Goal: Feedback & Contribution: Leave review/rating

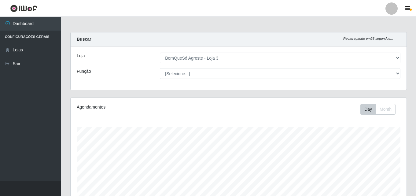
select select "215"
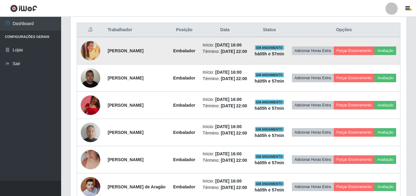
scroll to position [127, 336]
click at [375, 55] on button "Avaliação" at bounding box center [386, 50] width 22 height 9
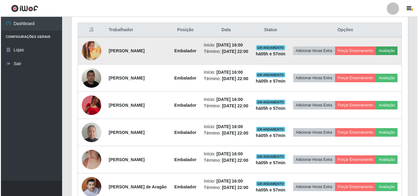
scroll to position [127, 333]
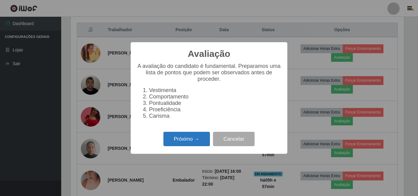
click at [194, 142] on button "Próximo →" at bounding box center [186, 139] width 46 height 14
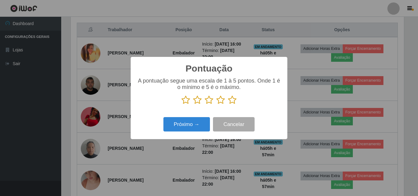
scroll to position [305731, 305525]
click at [232, 102] on icon at bounding box center [232, 99] width 9 height 9
click at [228, 105] on input "radio" at bounding box center [228, 105] width 0 height 0
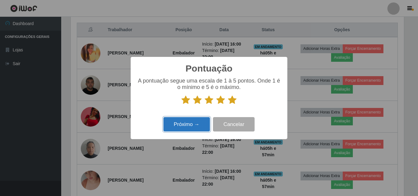
click at [205, 123] on button "Próximo →" at bounding box center [186, 124] width 46 height 14
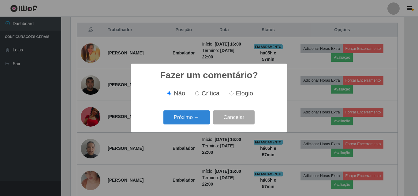
click at [239, 95] on span "Elogio" at bounding box center [244, 93] width 17 height 7
click at [233, 95] on input "Elogio" at bounding box center [231, 93] width 4 height 4
radio input "true"
click at [189, 116] on button "Próximo →" at bounding box center [186, 117] width 46 height 14
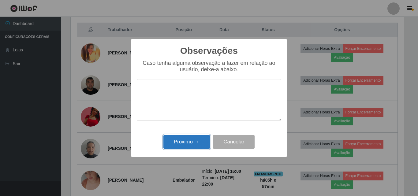
click at [189, 145] on button "Próximo →" at bounding box center [186, 142] width 46 height 14
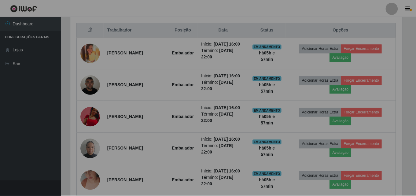
scroll to position [127, 336]
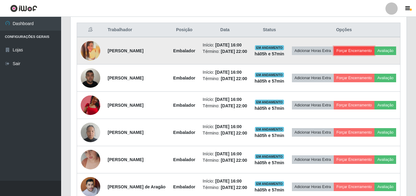
click at [368, 48] on button "Forçar Encerramento" at bounding box center [354, 50] width 41 height 9
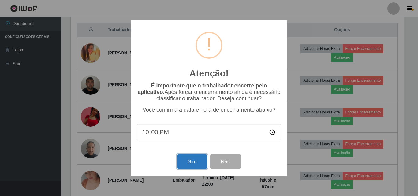
click at [189, 161] on button "Sim" at bounding box center [192, 161] width 30 height 14
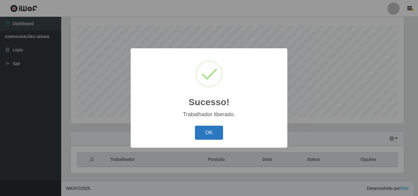
click at [215, 131] on button "OK" at bounding box center [209, 133] width 28 height 14
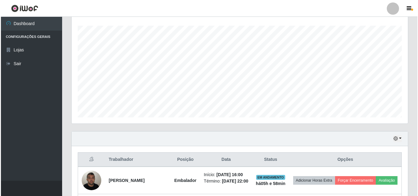
scroll to position [193, 0]
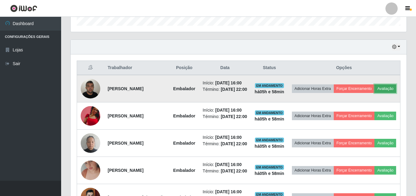
click at [375, 93] on button "Avaliação" at bounding box center [386, 88] width 22 height 9
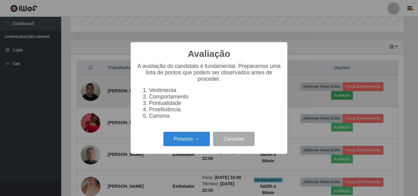
scroll to position [127, 333]
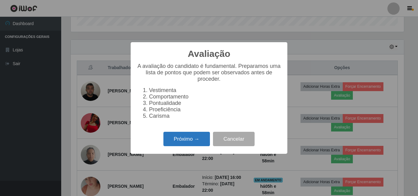
click at [187, 139] on button "Próximo →" at bounding box center [186, 139] width 46 height 14
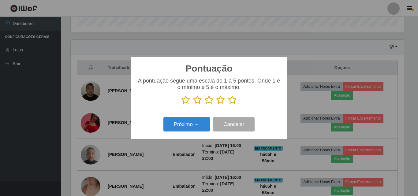
click at [235, 104] on icon at bounding box center [232, 99] width 9 height 9
click at [228, 105] on input "radio" at bounding box center [228, 105] width 0 height 0
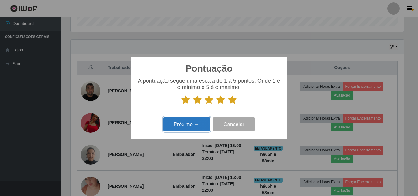
click at [187, 129] on button "Próximo →" at bounding box center [186, 124] width 46 height 14
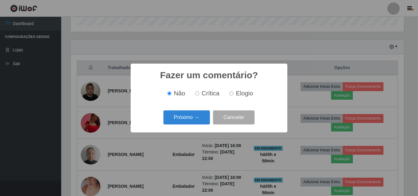
click at [236, 94] on span "Elogio" at bounding box center [244, 93] width 17 height 7
click at [233, 94] on input "Elogio" at bounding box center [231, 93] width 4 height 4
radio input "true"
click at [198, 121] on button "Próximo →" at bounding box center [186, 117] width 46 height 14
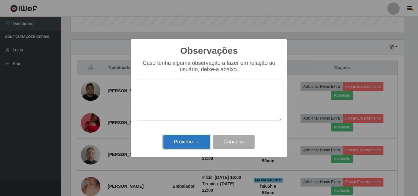
click at [192, 140] on button "Próximo →" at bounding box center [186, 142] width 46 height 14
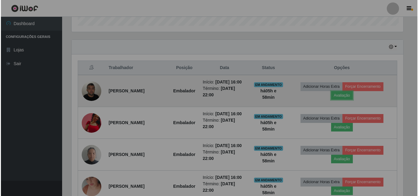
scroll to position [127, 336]
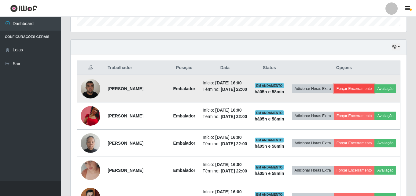
click at [372, 85] on button "Forçar Encerramento" at bounding box center [354, 88] width 41 height 9
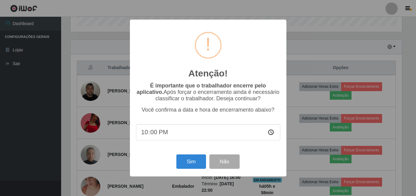
scroll to position [127, 333]
click at [200, 159] on button "Sim" at bounding box center [192, 161] width 30 height 14
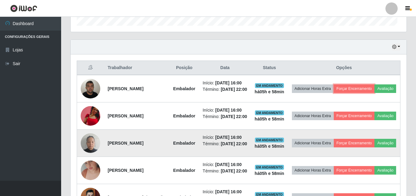
scroll to position [0, 0]
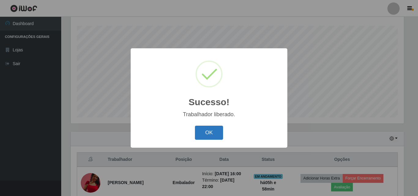
click at [210, 138] on button "OK" at bounding box center [209, 133] width 28 height 14
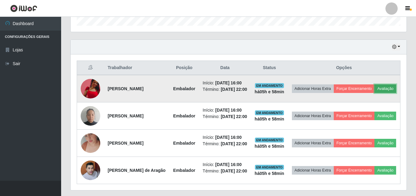
click at [375, 93] on button "Avaliação" at bounding box center [386, 88] width 22 height 9
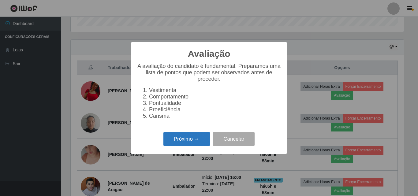
click at [205, 138] on button "Próximo →" at bounding box center [186, 139] width 46 height 14
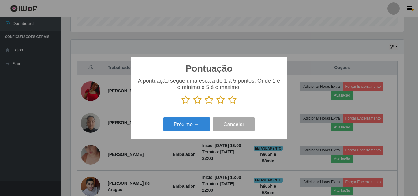
click at [234, 104] on icon at bounding box center [232, 99] width 9 height 9
click at [228, 105] on input "radio" at bounding box center [228, 105] width 0 height 0
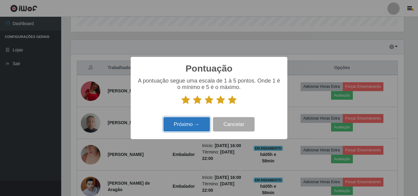
click at [203, 124] on button "Próximo →" at bounding box center [186, 124] width 46 height 14
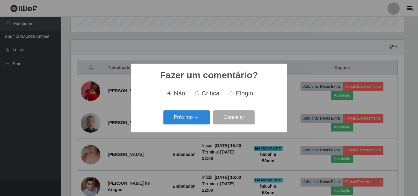
click at [244, 94] on span "Elogio" at bounding box center [244, 93] width 17 height 7
click at [233, 94] on input "Elogio" at bounding box center [231, 93] width 4 height 4
radio input "true"
click at [201, 119] on button "Próximo →" at bounding box center [186, 117] width 46 height 14
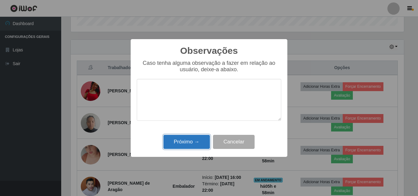
click at [197, 143] on button "Próximo →" at bounding box center [186, 142] width 46 height 14
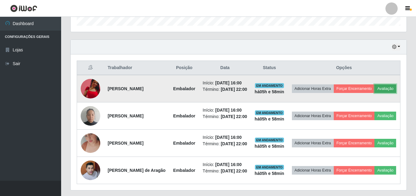
click at [375, 93] on button "Avaliação" at bounding box center [386, 88] width 22 height 9
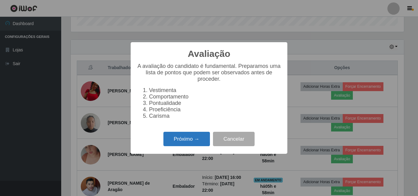
click at [196, 146] on button "Próximo →" at bounding box center [186, 139] width 46 height 14
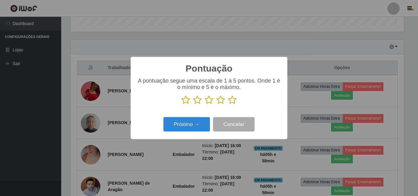
click at [232, 101] on icon at bounding box center [232, 99] width 9 height 9
click at [228, 105] on input "radio" at bounding box center [228, 105] width 0 height 0
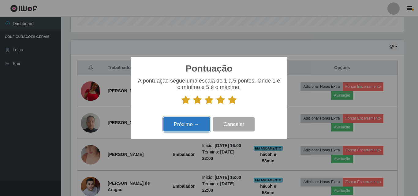
click at [201, 124] on button "Próximo →" at bounding box center [186, 124] width 46 height 14
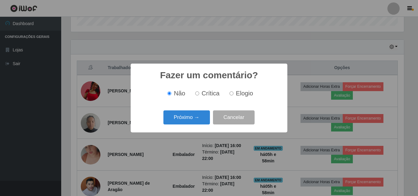
click at [228, 93] on label "Elogio" at bounding box center [240, 93] width 26 height 7
click at [229, 93] on input "Elogio" at bounding box center [231, 93] width 4 height 4
radio input "true"
click at [199, 119] on button "Próximo →" at bounding box center [186, 117] width 46 height 14
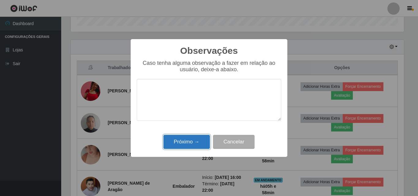
click at [199, 139] on button "Próximo →" at bounding box center [186, 142] width 46 height 14
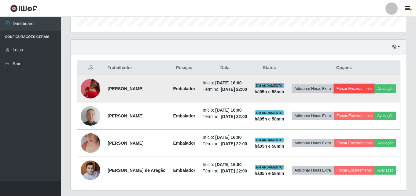
click at [368, 87] on button "Forçar Encerramento" at bounding box center [354, 88] width 41 height 9
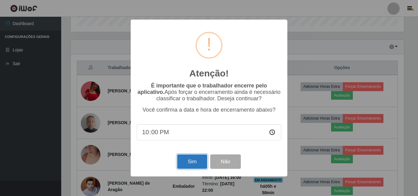
click at [192, 163] on button "Sim" at bounding box center [192, 161] width 30 height 14
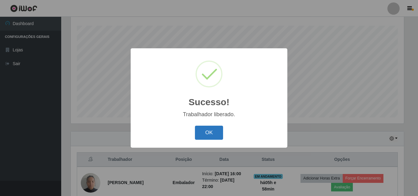
click at [216, 132] on button "OK" at bounding box center [209, 133] width 28 height 14
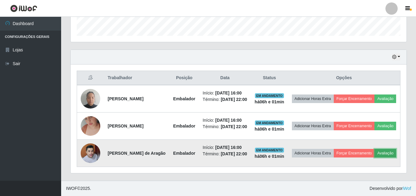
click at [375, 158] on button "Avaliação" at bounding box center [386, 153] width 22 height 9
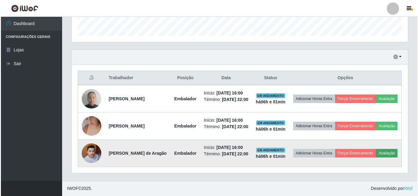
scroll to position [127, 333]
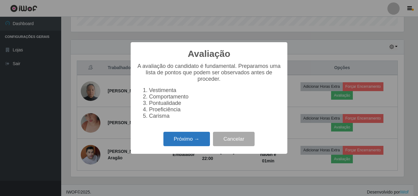
click at [185, 143] on button "Próximo →" at bounding box center [186, 139] width 46 height 14
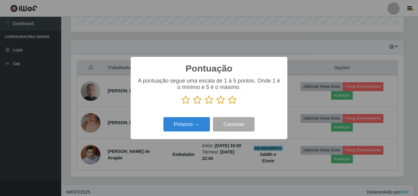
click at [234, 101] on icon at bounding box center [232, 99] width 9 height 9
click at [228, 105] on input "radio" at bounding box center [228, 105] width 0 height 0
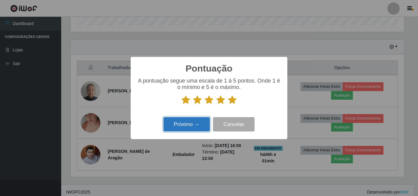
click at [188, 130] on button "Próximo →" at bounding box center [186, 124] width 46 height 14
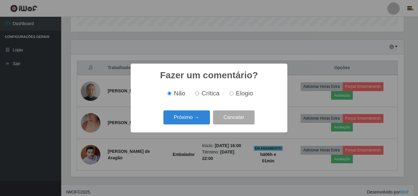
click at [236, 95] on span "Elogio" at bounding box center [244, 93] width 17 height 7
click at [233, 95] on input "Elogio" at bounding box center [231, 93] width 4 height 4
radio input "true"
click at [199, 121] on button "Próximo →" at bounding box center [186, 117] width 46 height 14
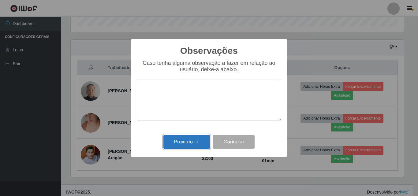
click at [196, 140] on button "Próximo →" at bounding box center [186, 142] width 46 height 14
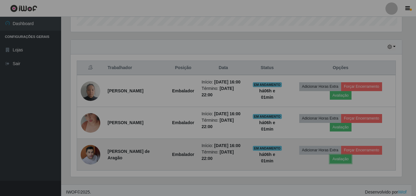
scroll to position [127, 336]
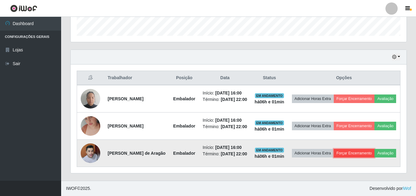
click at [365, 152] on button "Forçar Encerramento" at bounding box center [354, 153] width 41 height 9
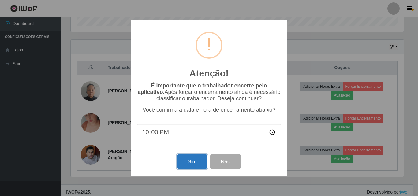
click at [185, 162] on button "Sim" at bounding box center [192, 161] width 30 height 14
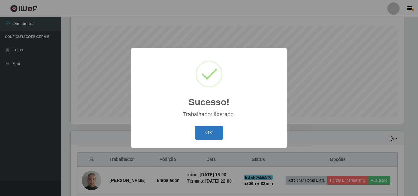
click at [210, 134] on button "OK" at bounding box center [209, 133] width 28 height 14
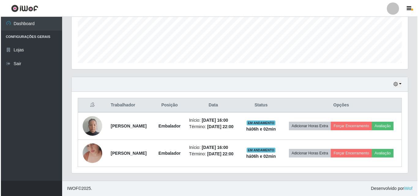
scroll to position [165, 0]
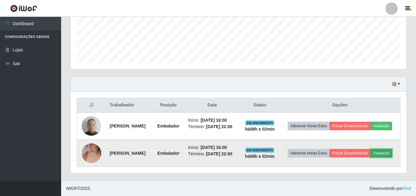
click at [371, 154] on button "Avaliação" at bounding box center [382, 153] width 22 height 9
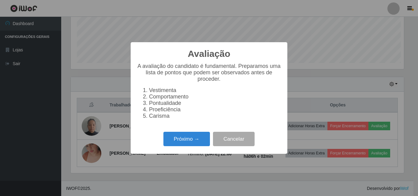
scroll to position [127, 333]
click at [193, 140] on button "Próximo →" at bounding box center [186, 139] width 46 height 14
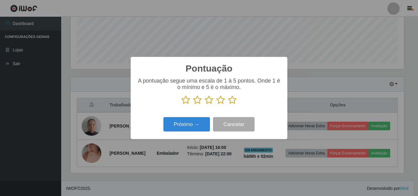
click at [232, 101] on icon at bounding box center [232, 99] width 9 height 9
click at [228, 105] on input "radio" at bounding box center [228, 105] width 0 height 0
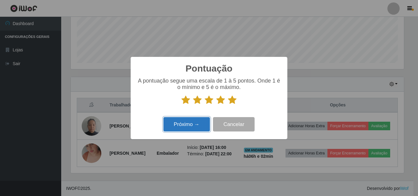
click at [191, 123] on button "Próximo →" at bounding box center [186, 124] width 46 height 14
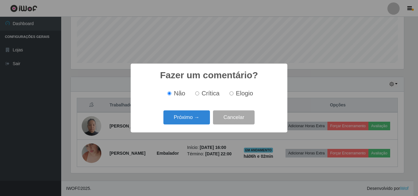
click at [248, 95] on span "Elogio" at bounding box center [244, 93] width 17 height 7
click at [233, 95] on input "Elogio" at bounding box center [231, 93] width 4 height 4
radio input "true"
click at [197, 119] on button "Próximo →" at bounding box center [186, 117] width 46 height 14
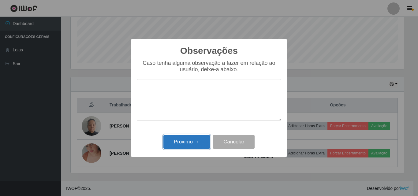
click at [197, 144] on button "Próximo →" at bounding box center [186, 142] width 46 height 14
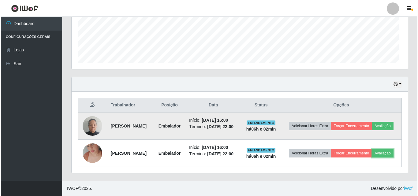
scroll to position [127, 336]
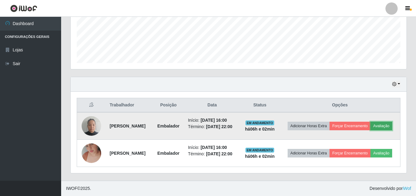
click at [371, 122] on button "Avaliação" at bounding box center [382, 126] width 22 height 9
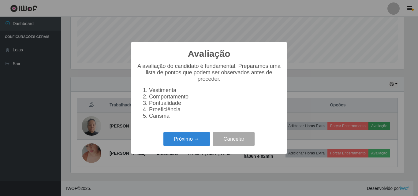
scroll to position [127, 333]
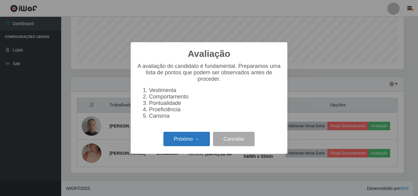
click at [193, 141] on button "Próximo →" at bounding box center [186, 139] width 46 height 14
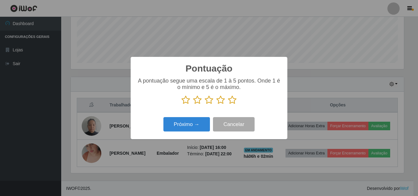
scroll to position [305731, 305525]
drag, startPoint x: 238, startPoint y: 100, endPoint x: 230, endPoint y: 101, distance: 7.5
click at [234, 101] on p at bounding box center [209, 99] width 144 height 9
click at [233, 105] on icon at bounding box center [232, 99] width 9 height 9
click at [228, 105] on input "radio" at bounding box center [228, 105] width 0 height 0
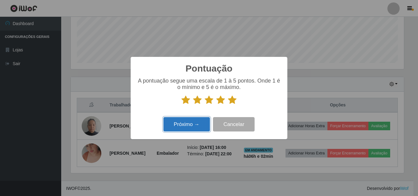
click at [187, 128] on button "Próximo →" at bounding box center [186, 124] width 46 height 14
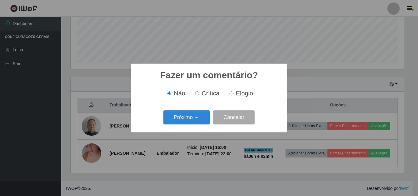
click at [235, 95] on label "Elogio" at bounding box center [240, 93] width 26 height 7
click at [233, 95] on input "Elogio" at bounding box center [231, 93] width 4 height 4
radio input "true"
click at [198, 118] on button "Próximo →" at bounding box center [186, 117] width 46 height 14
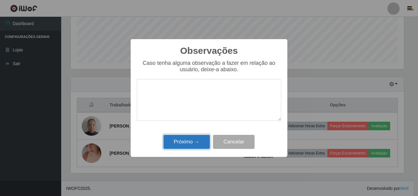
click at [191, 142] on button "Próximo →" at bounding box center [186, 142] width 46 height 14
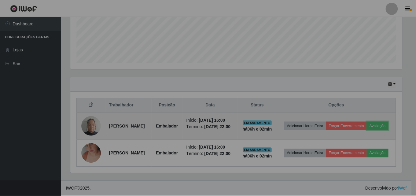
scroll to position [127, 336]
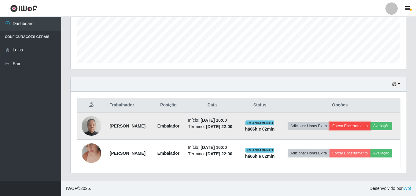
click at [371, 122] on button "Forçar Encerramento" at bounding box center [350, 126] width 41 height 9
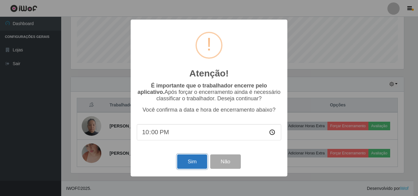
click at [191, 161] on button "Sim" at bounding box center [192, 161] width 30 height 14
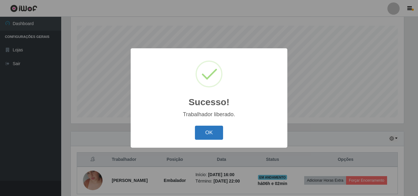
click at [202, 135] on button "OK" at bounding box center [209, 133] width 28 height 14
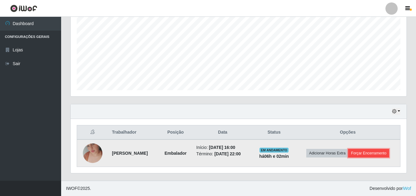
click at [351, 158] on button "Forçar Encerramento" at bounding box center [368, 153] width 41 height 9
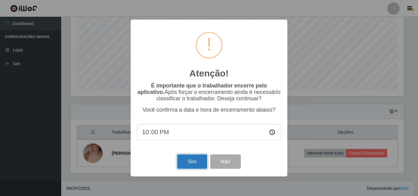
click at [180, 165] on button "Sim" at bounding box center [192, 161] width 30 height 14
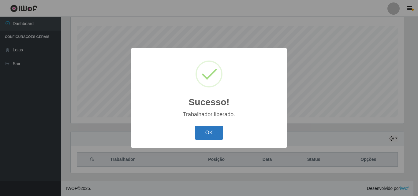
click at [208, 134] on button "OK" at bounding box center [209, 133] width 28 height 14
